Goal: Navigation & Orientation: Find specific page/section

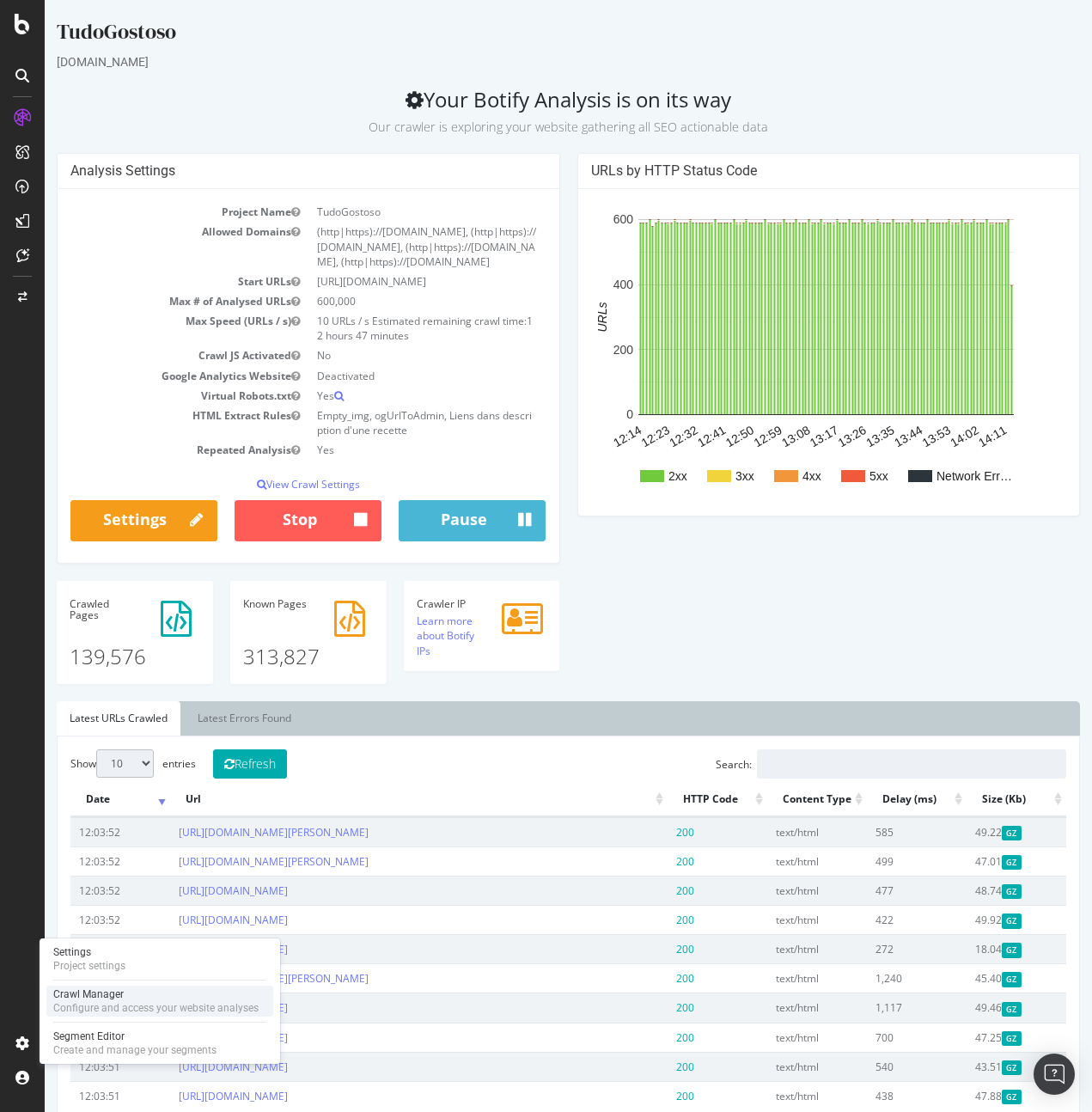
click at [121, 1005] on div "Configure and access your website analyses" at bounding box center [155, 1008] width 205 height 14
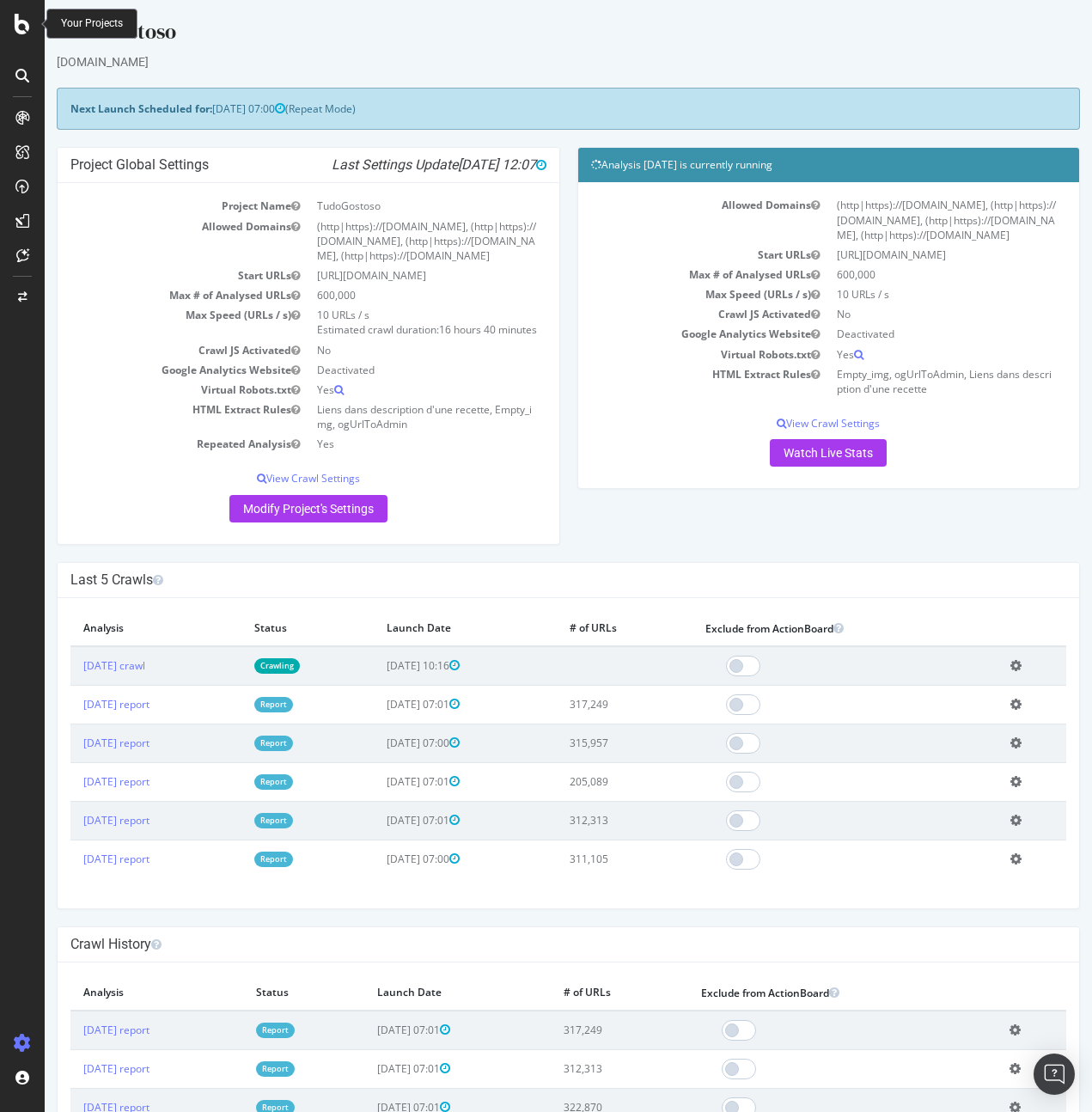
click at [22, 26] on icon at bounding box center [22, 24] width 15 height 21
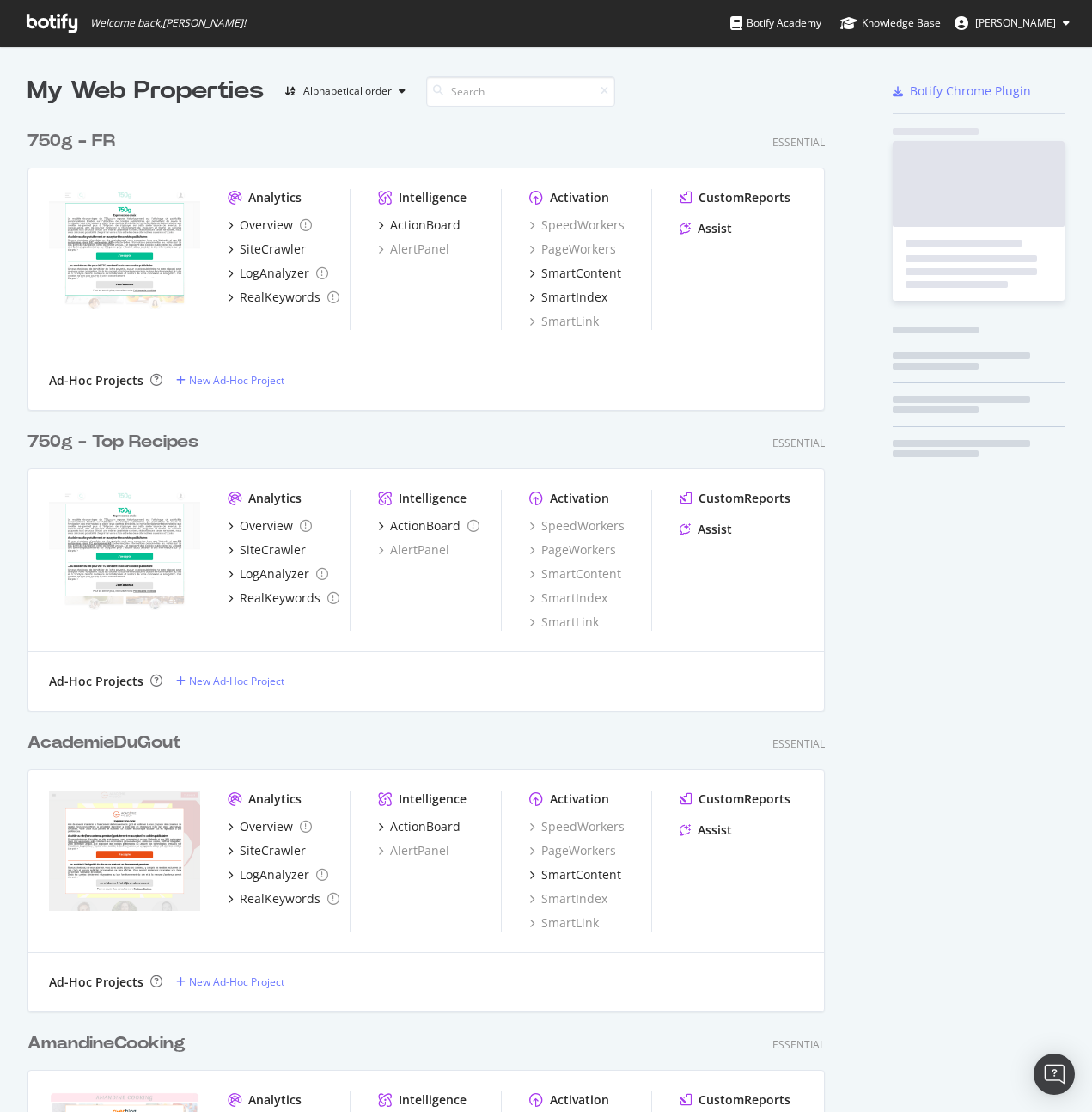
scroll to position [1099, 1067]
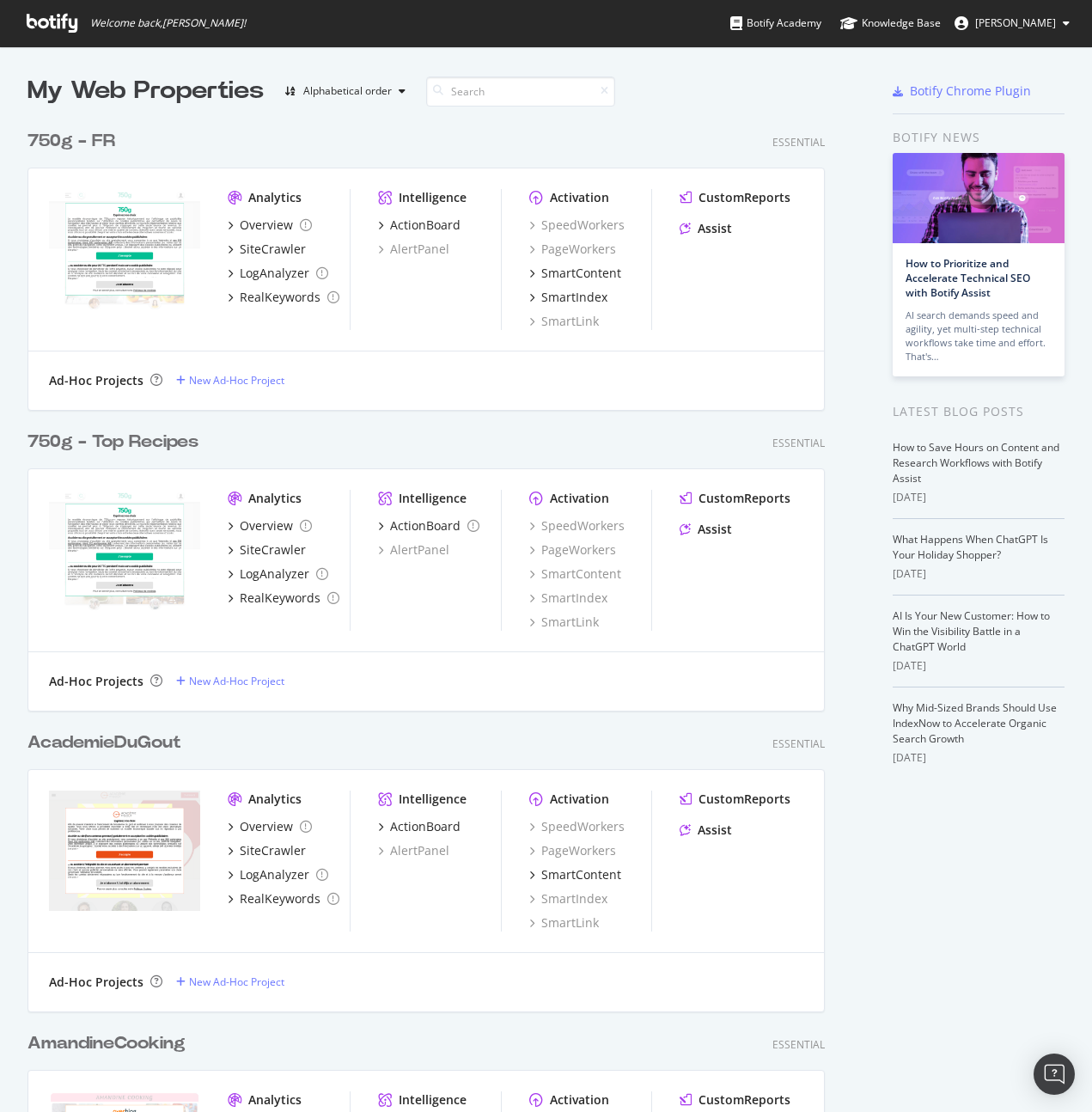
click at [80, 148] on div "750g - FR" at bounding box center [71, 142] width 88 height 25
